Goal: Answer question/provide support: Answer question/provide support

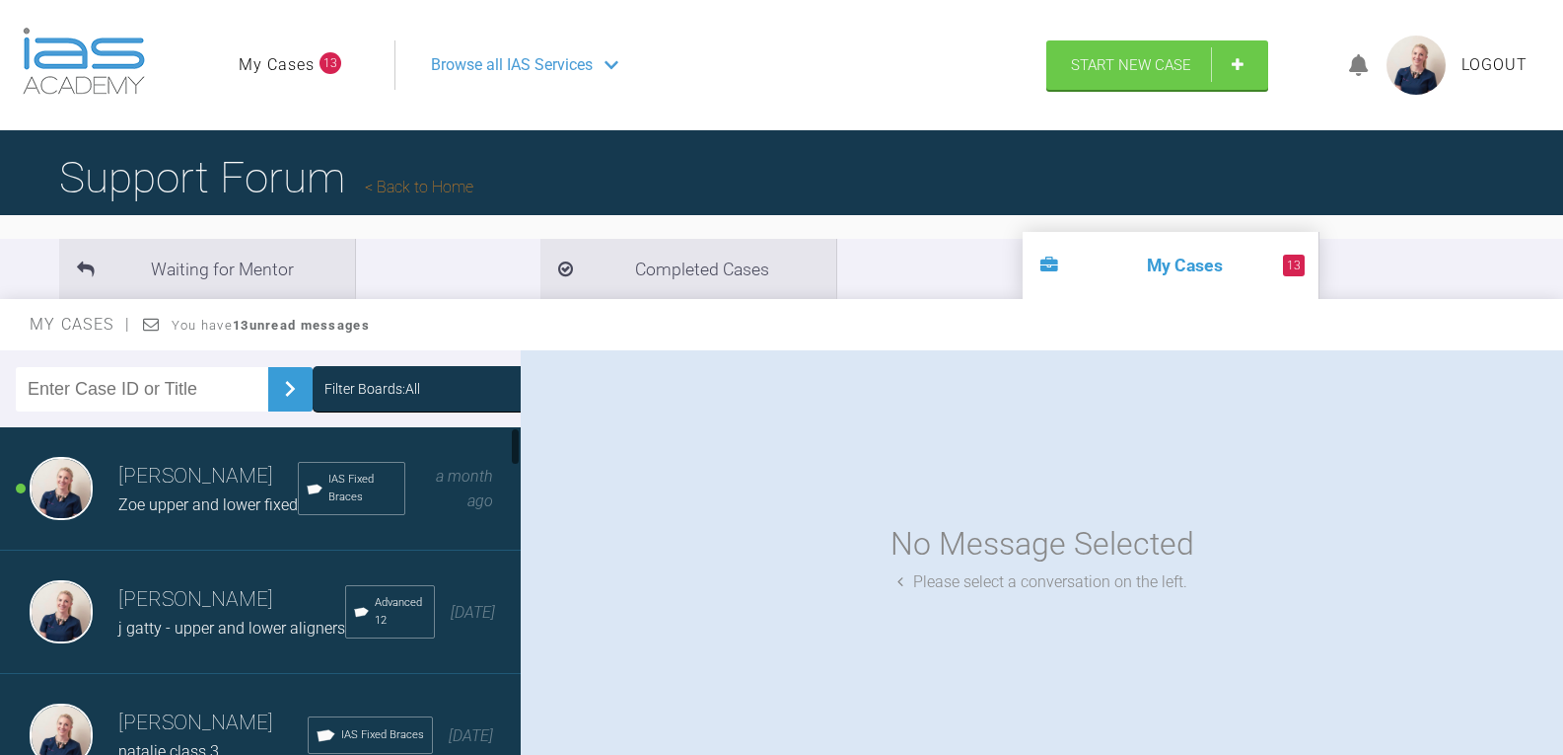
click at [409, 390] on div "Filter Boards: All" at bounding box center [461, 389] width 272 height 22
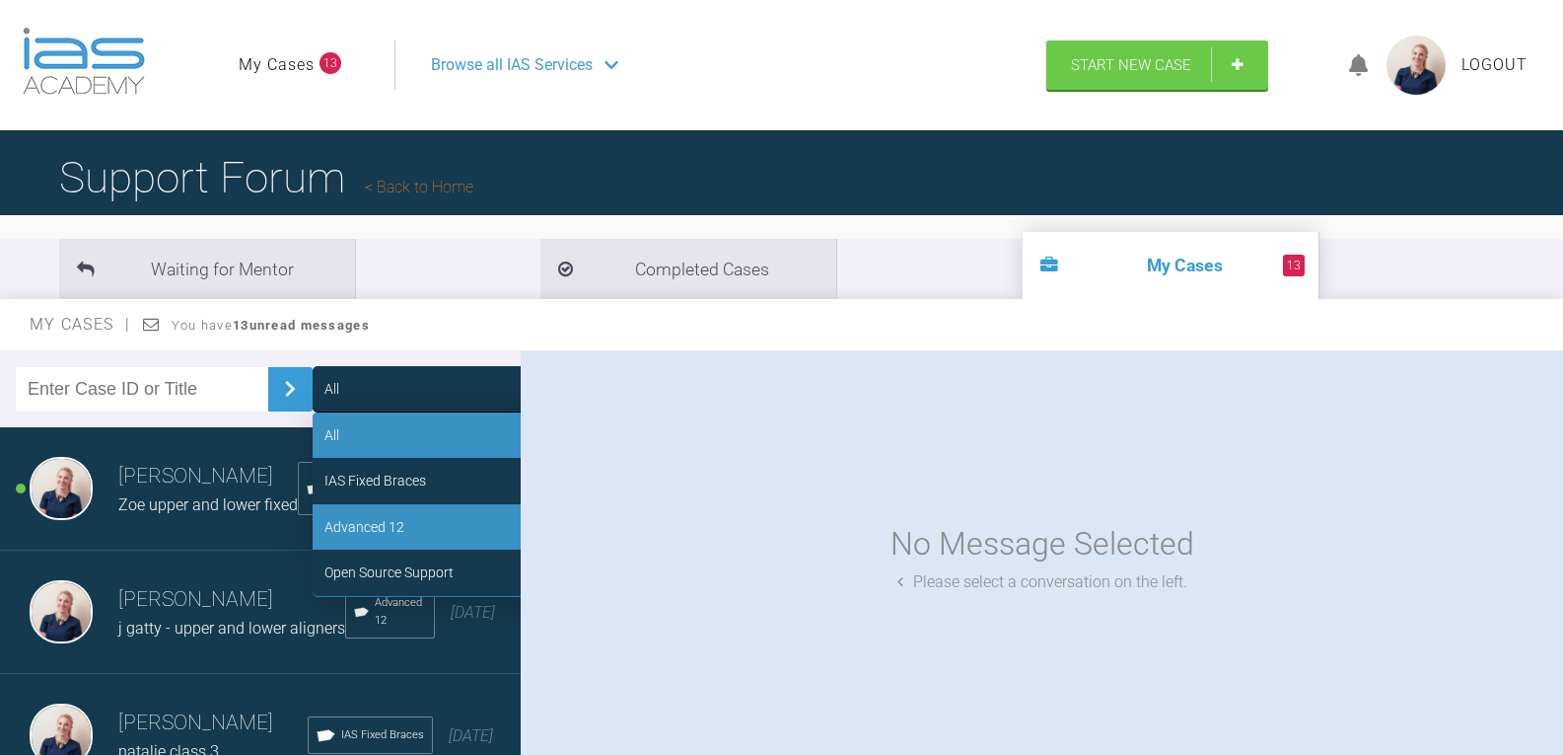
click at [428, 527] on div "Advanced 12" at bounding box center [461, 526] width 296 height 45
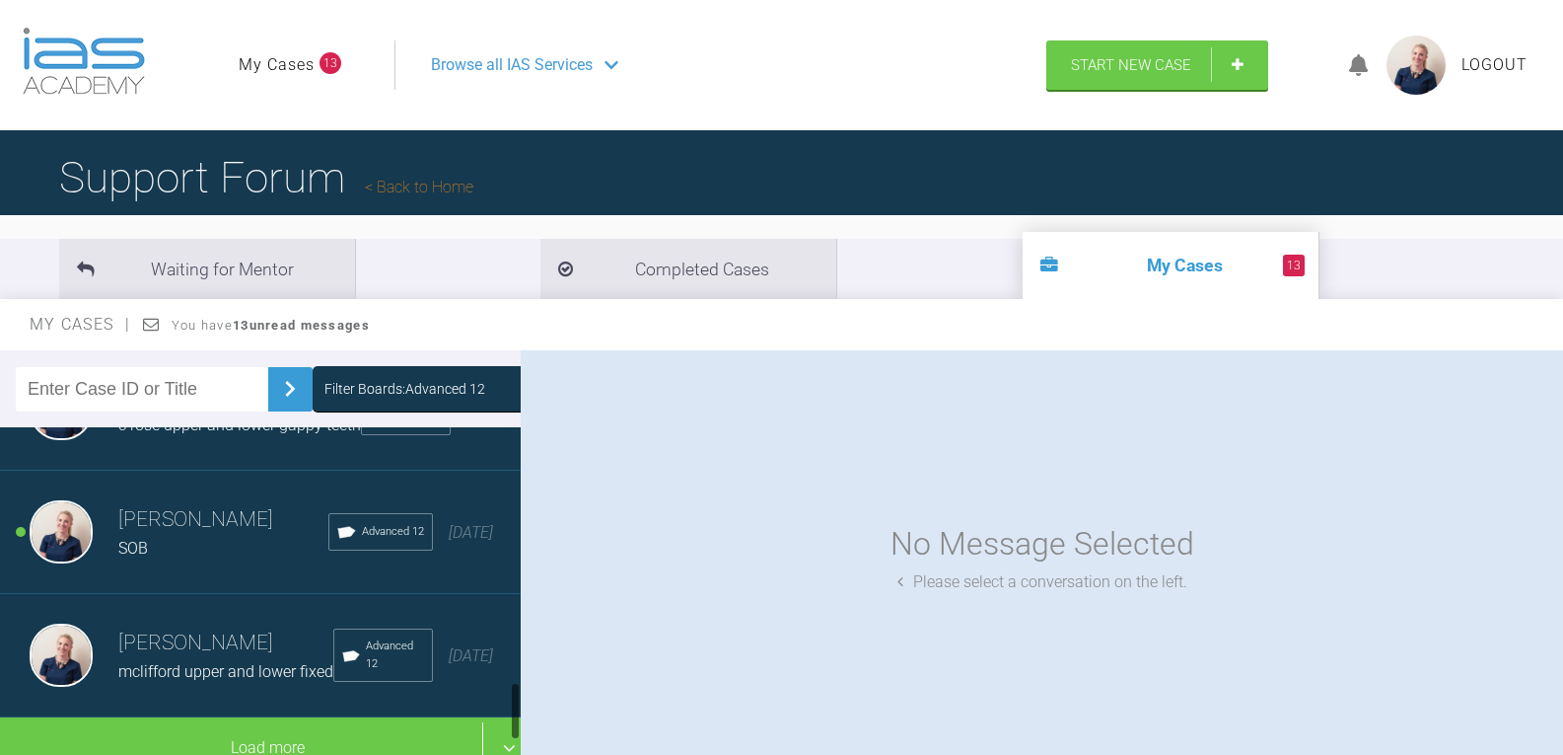
scroll to position [1430, 0]
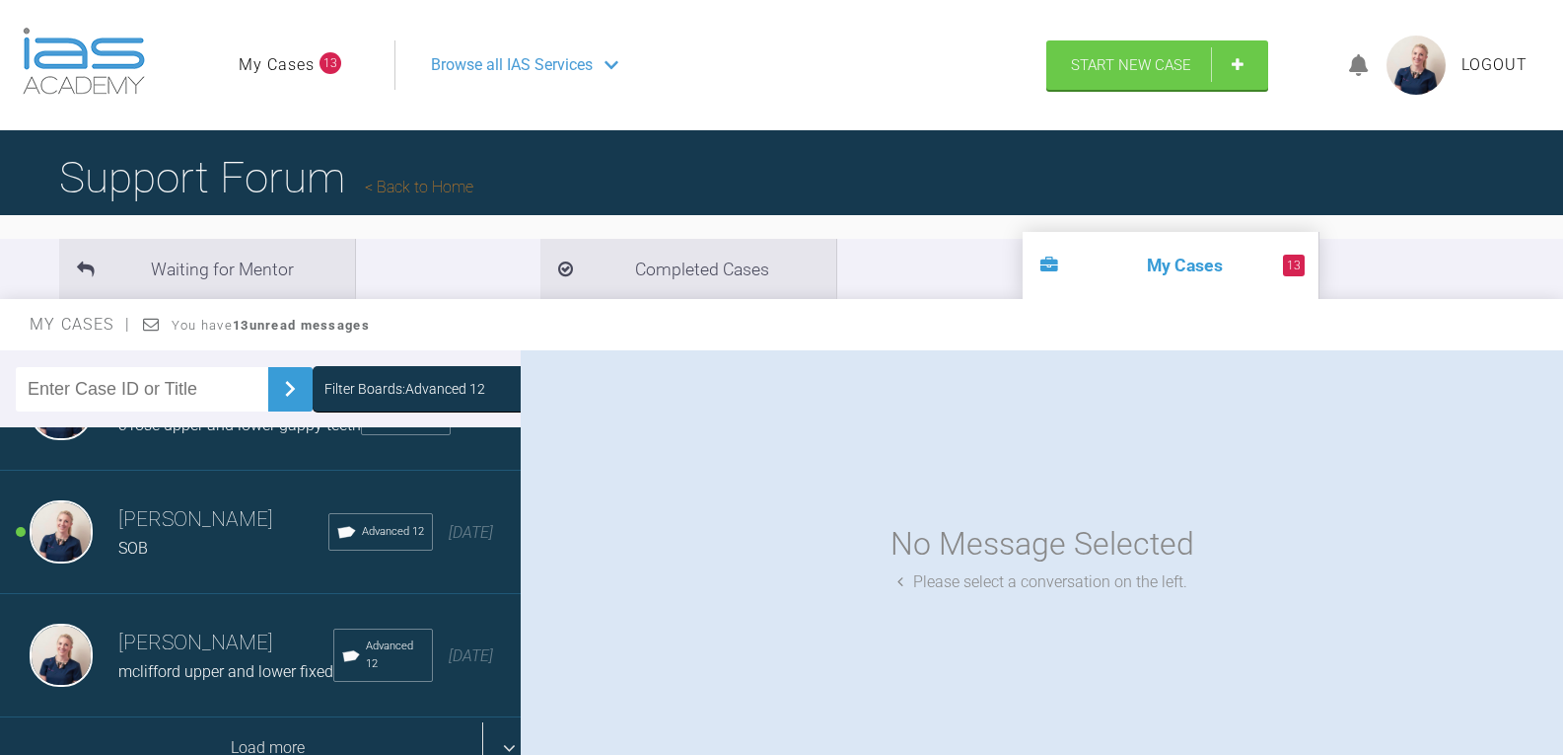
click at [283, 719] on div "Load more" at bounding box center [268, 747] width 536 height 61
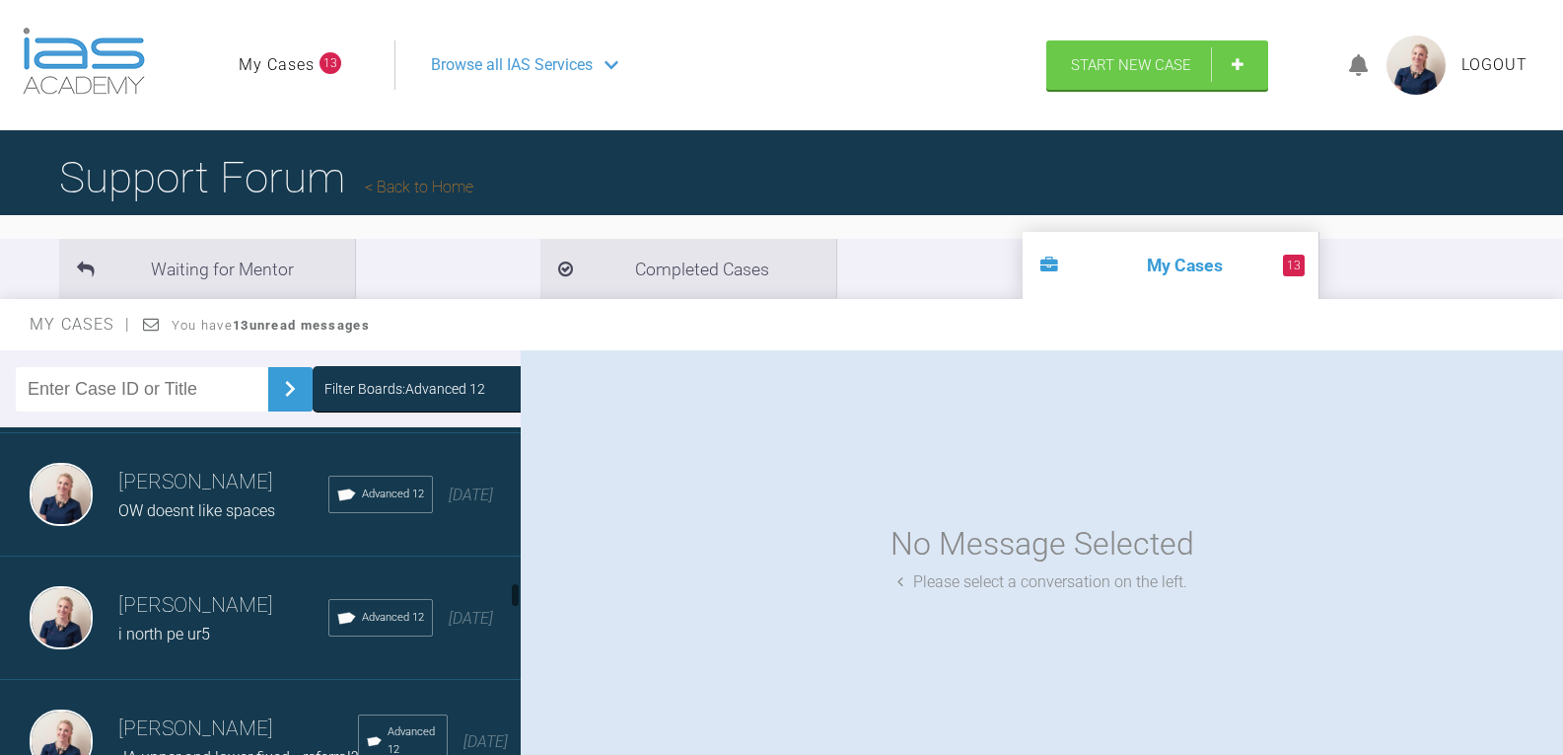
scroll to position [1825, 0]
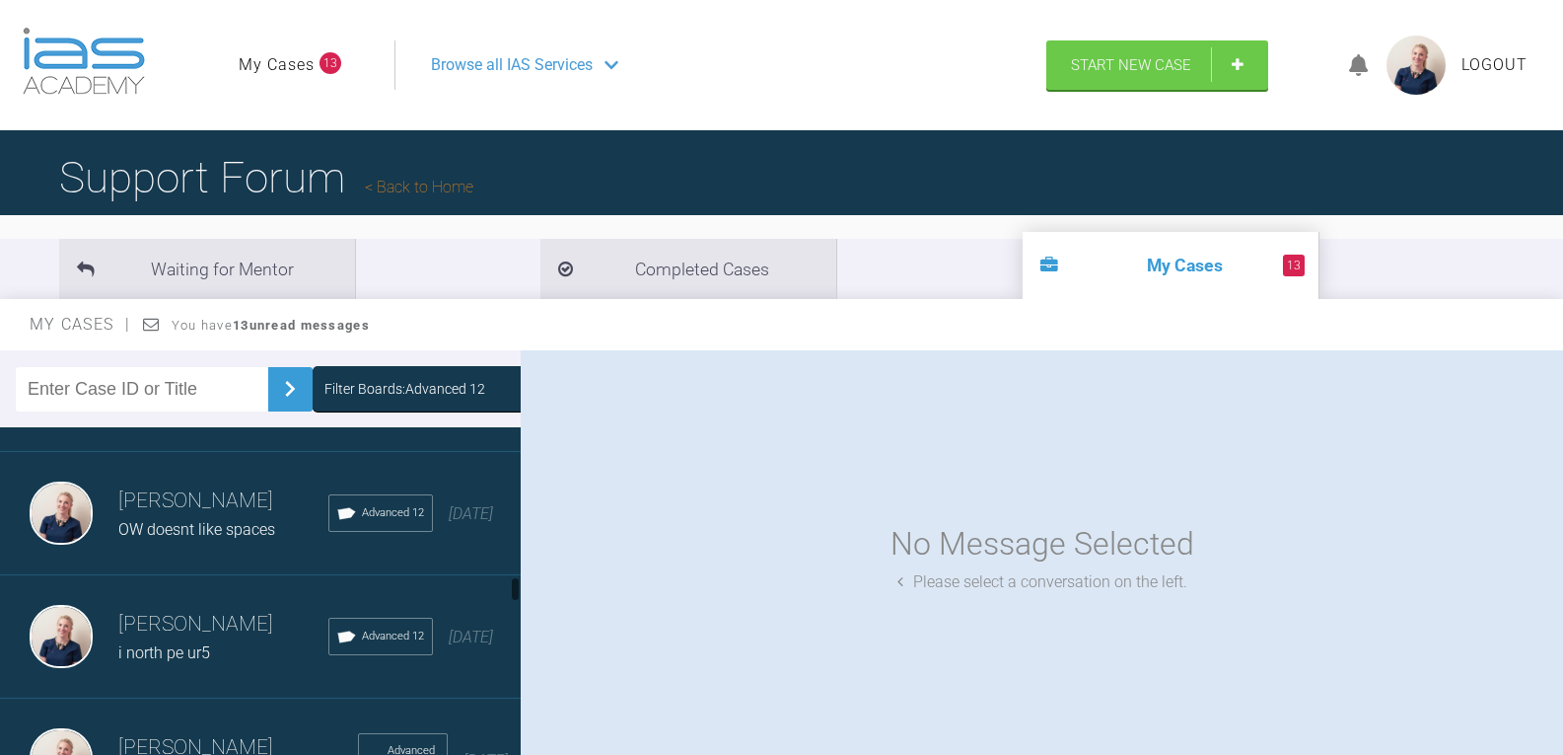
click at [179, 542] on div "OW doesnt like spaces" at bounding box center [223, 530] width 210 height 26
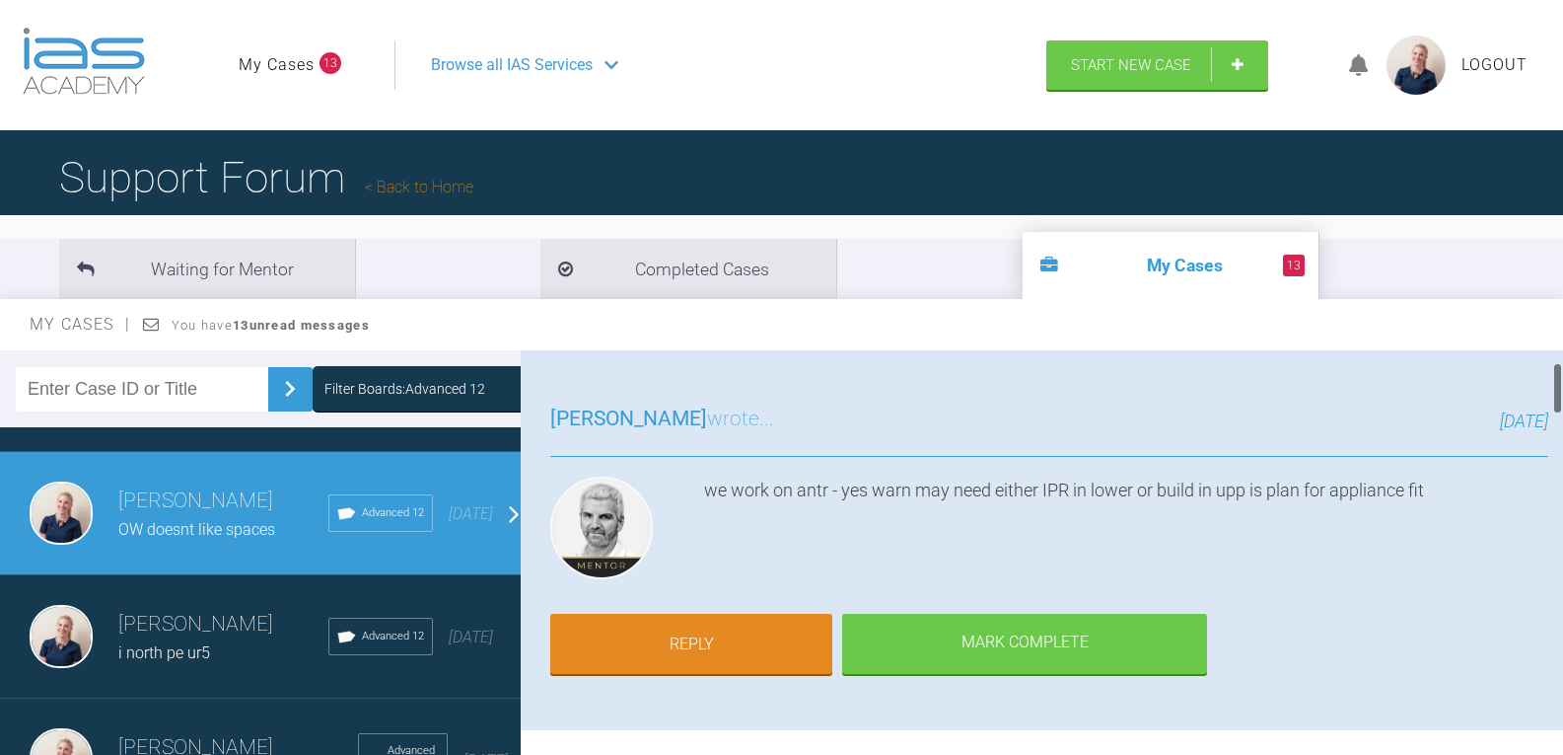
scroll to position [99, 0]
click at [726, 642] on link "Reply" at bounding box center [691, 646] width 282 height 61
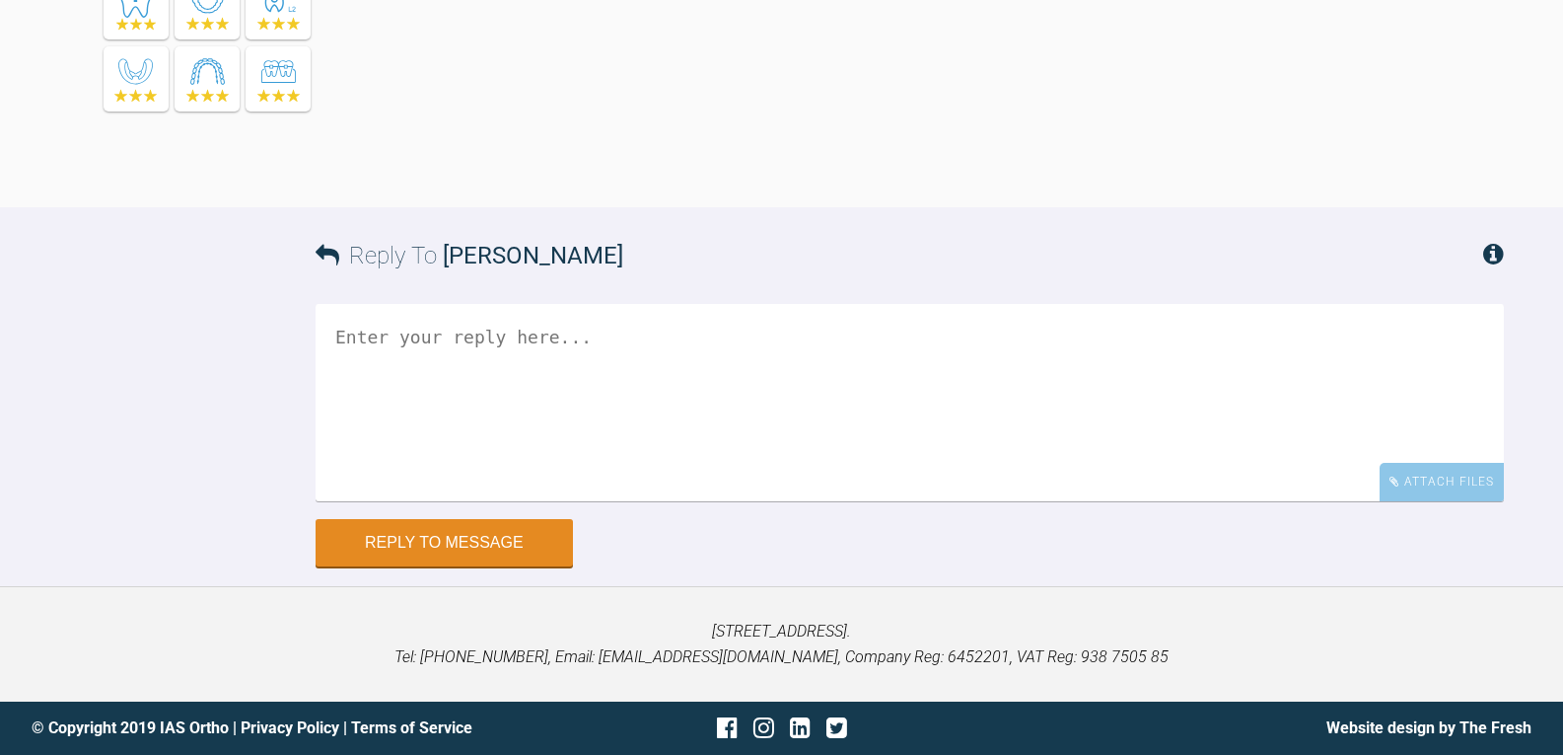
scroll to position [4929, 0]
click at [1415, 476] on div "Attach Files" at bounding box center [1442, 482] width 124 height 38
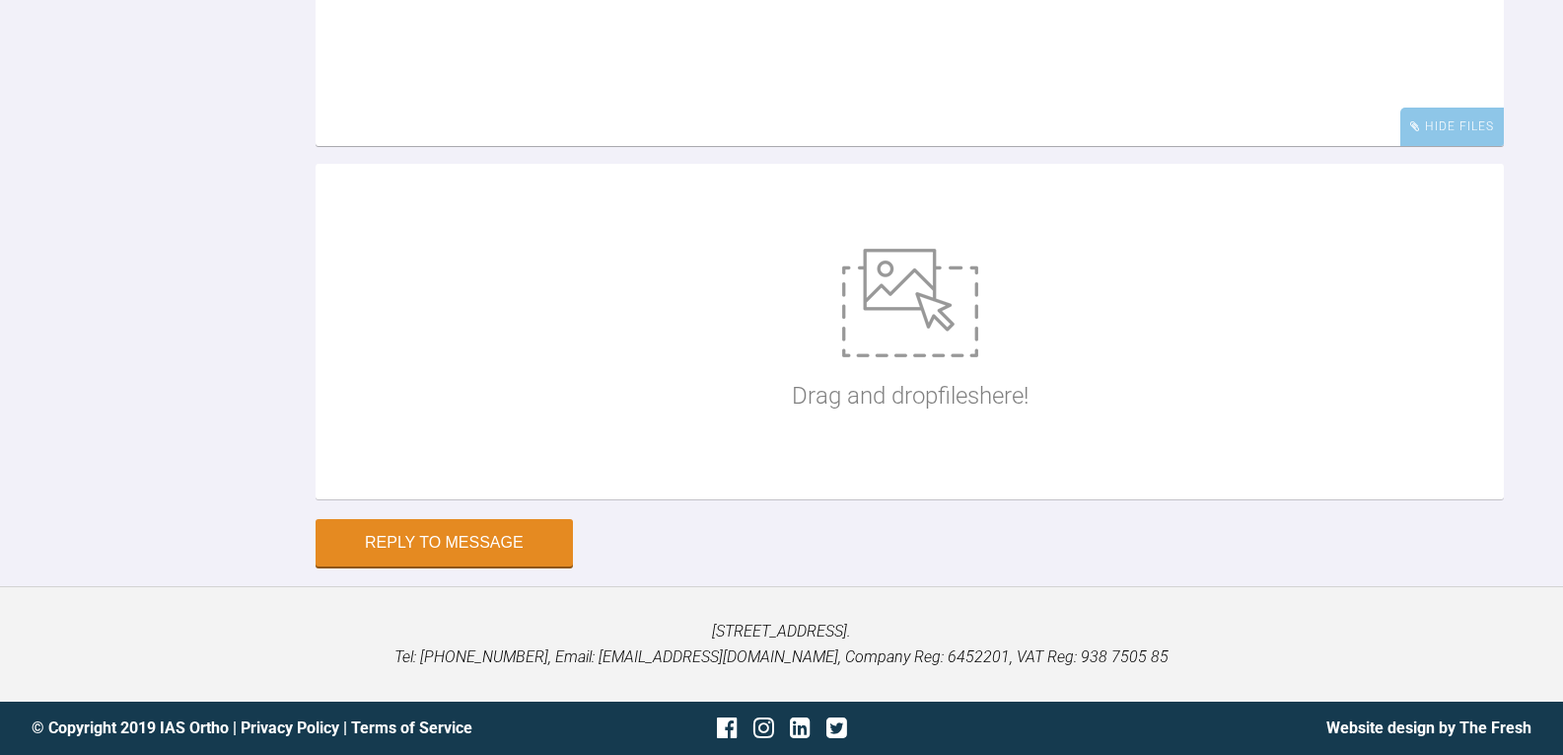
scroll to position [5284, 0]
click at [886, 334] on img at bounding box center [910, 303] width 136 height 108
type input "C:\fakepath\owise20.jpg"
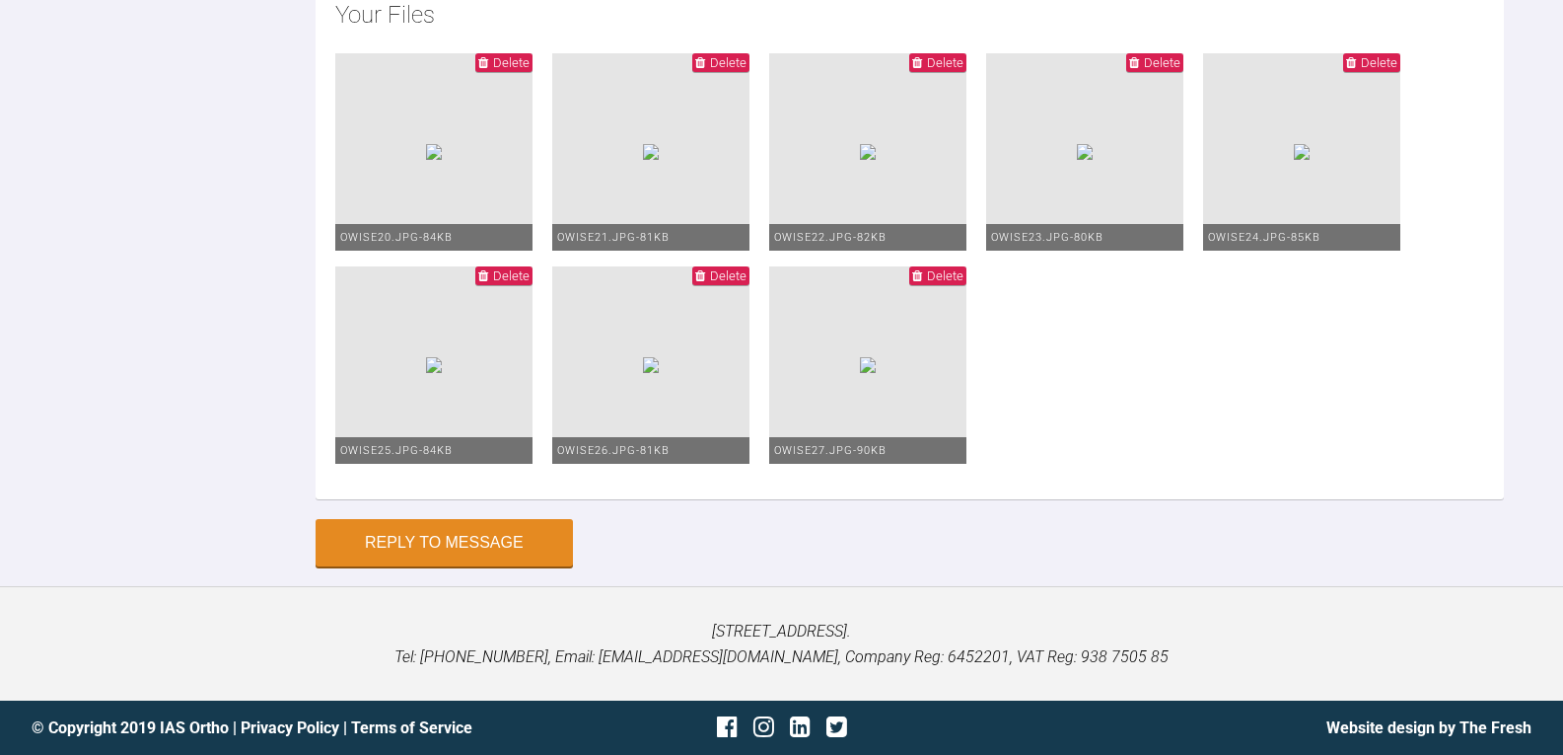
scroll to position [5185, 0]
type textarea "upper and lower 1925 niti with powerchains ill close as far as i can and we wil…"
